Goal: Check status: Check status

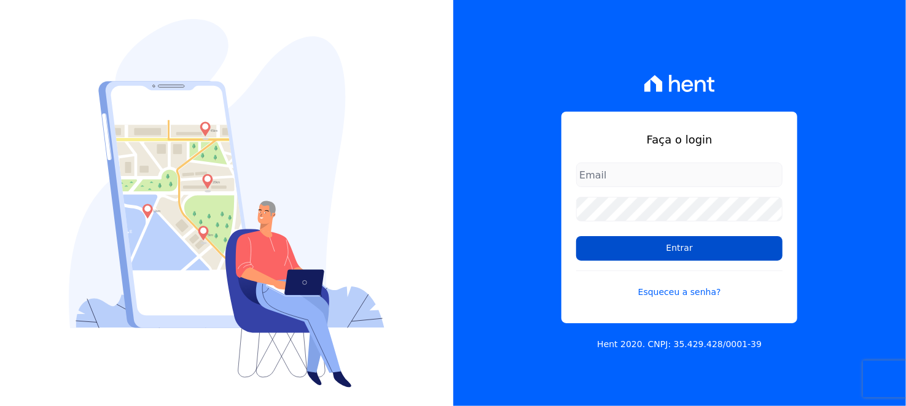
type input "[EMAIL_ADDRESS][DOMAIN_NAME]"
click at [696, 251] on input "Entrar" at bounding box center [679, 248] width 206 height 25
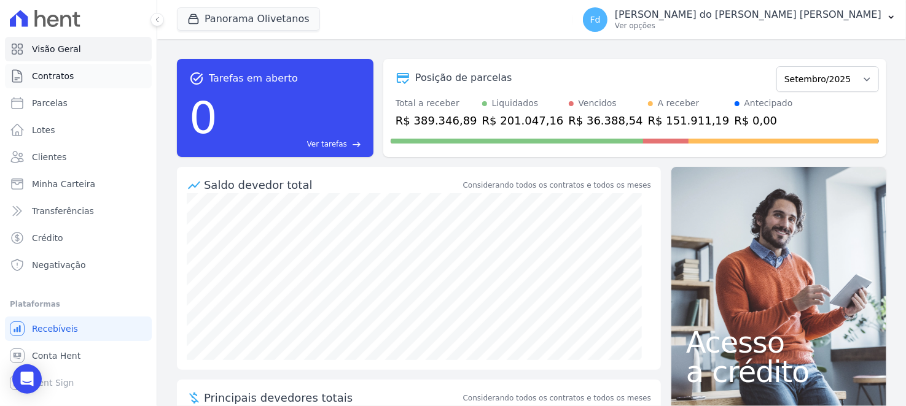
click at [87, 72] on link "Contratos" at bounding box center [78, 76] width 147 height 25
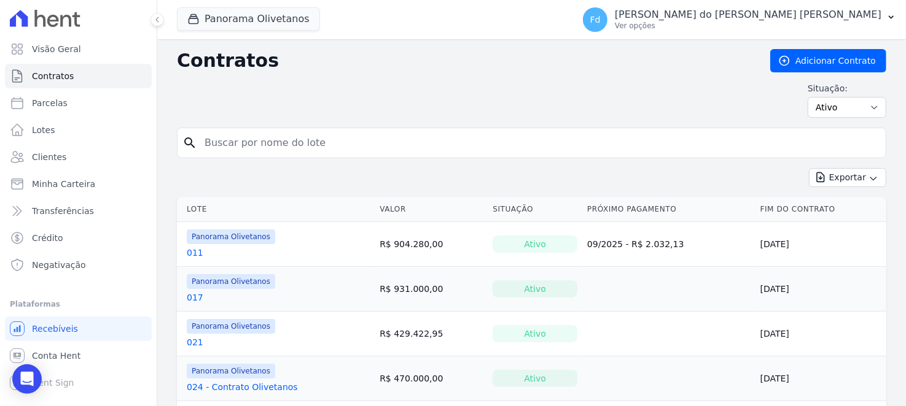
click at [322, 142] on input "search" at bounding box center [538, 143] width 683 height 25
click at [482, 136] on input "search" at bounding box center [538, 143] width 683 height 25
type input "1363"
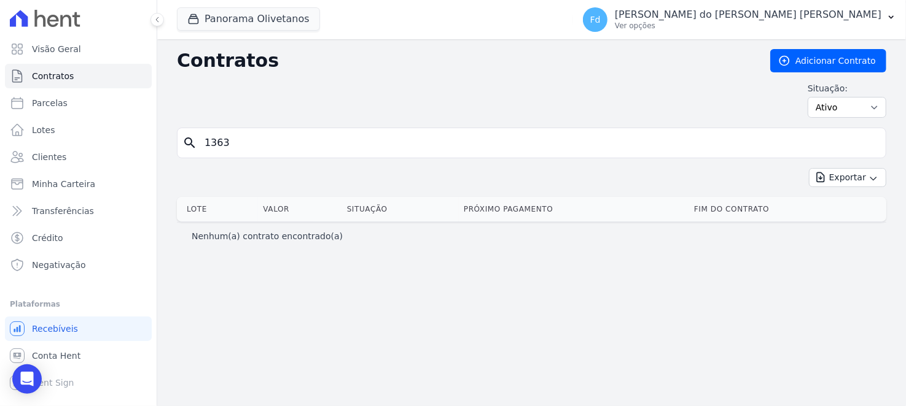
click at [550, 139] on input "1363" at bounding box center [538, 143] width 683 height 25
type input "136"
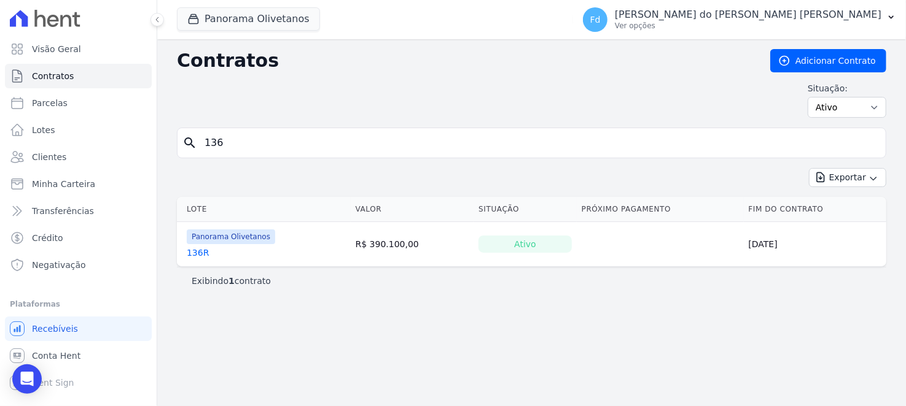
click at [207, 255] on div "136R" at bounding box center [231, 253] width 88 height 12
click at [203, 255] on link "136R" at bounding box center [198, 253] width 22 height 12
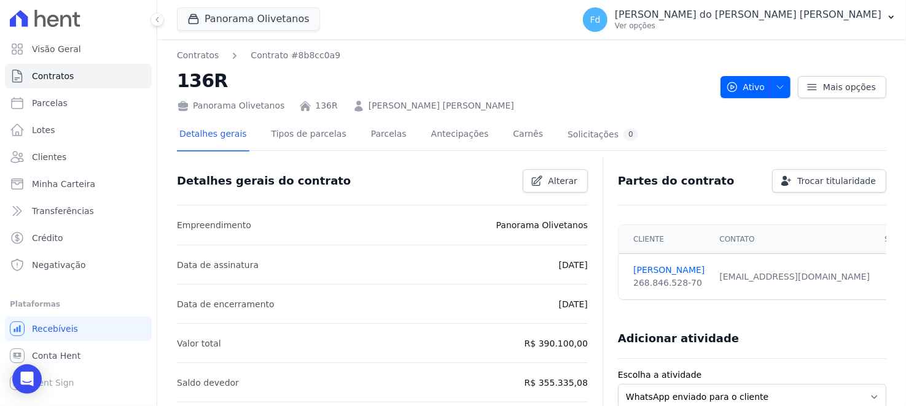
click at [491, 110] on div "Panorama Olivetanos 136R CLAUDETE LOPES DE LIMA" at bounding box center [444, 104] width 534 height 18
